Goal: Transaction & Acquisition: Book appointment/travel/reservation

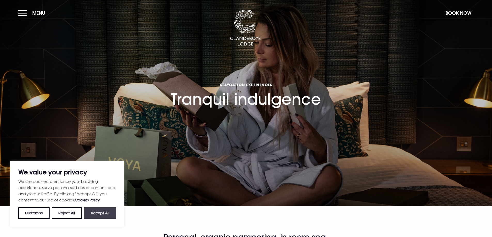
click at [97, 215] on button "Accept All" at bounding box center [100, 213] width 32 height 11
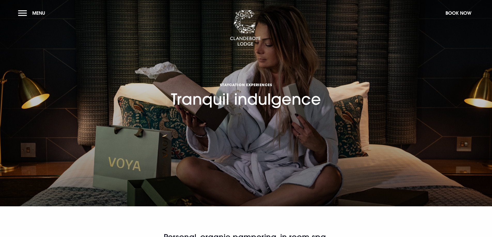
checkbox input "true"
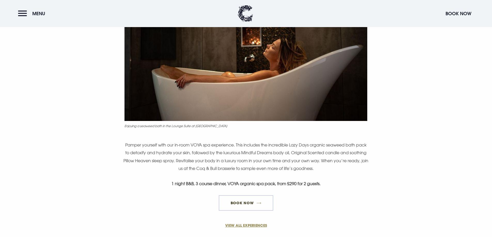
scroll to position [336, 0]
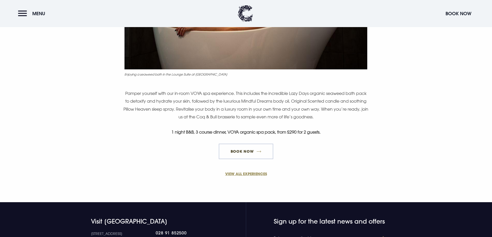
click at [259, 151] on link "Book Now" at bounding box center [246, 151] width 54 height 15
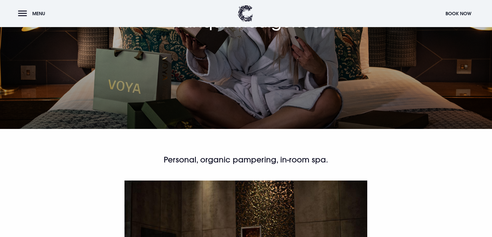
scroll to position [0, 0]
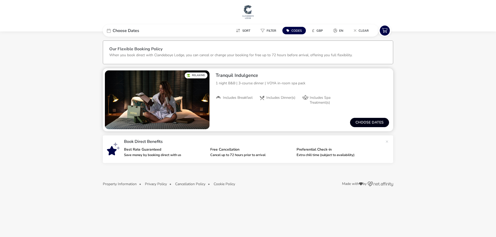
click at [374, 121] on button "Choose dates" at bounding box center [369, 122] width 39 height 9
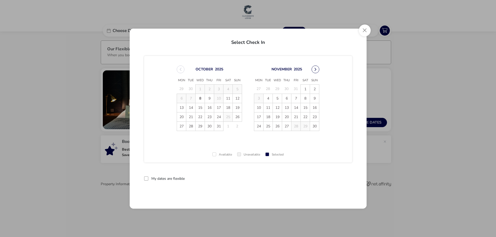
click at [316, 68] on button "Next Month" at bounding box center [315, 70] width 8 height 8
click at [364, 30] on button "Close" at bounding box center [365, 31] width 12 height 12
